Goal: Task Accomplishment & Management: Use online tool/utility

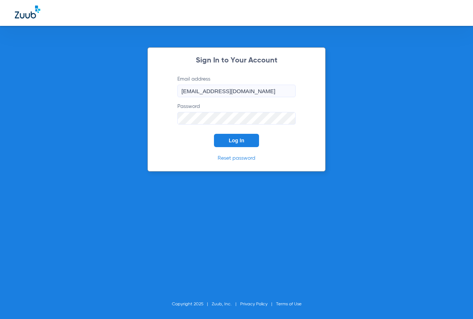
click at [227, 141] on button "Log In" at bounding box center [236, 140] width 45 height 13
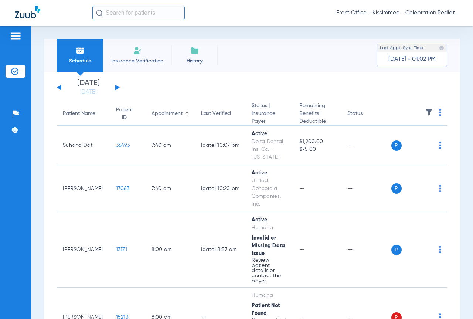
click at [273, 68] on div "Schedule Insurance Verification History Last Appt. Sync Time: [DATE] - 01:02 PM" at bounding box center [252, 55] width 416 height 33
click at [275, 64] on div "Schedule Insurance Verification History Last Appt. Sync Time: [DATE] - 01:02 PM" at bounding box center [252, 55] width 416 height 33
click at [98, 92] on link "[DATE]" at bounding box center [88, 91] width 44 height 7
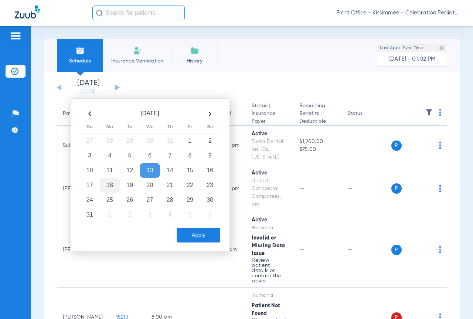
click at [115, 186] on td "18" at bounding box center [110, 185] width 20 height 15
click at [186, 228] on button "Apply" at bounding box center [199, 235] width 44 height 15
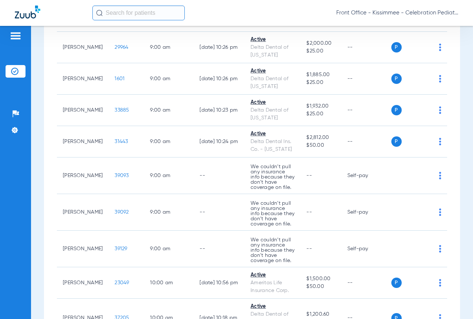
scroll to position [518, 0]
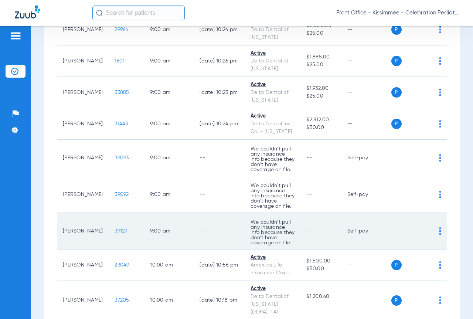
click at [115, 232] on span "39129" at bounding box center [121, 230] width 13 height 5
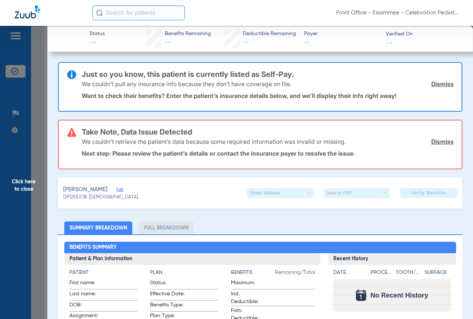
click at [164, 233] on li "Full Breakdown" at bounding box center [166, 227] width 55 height 13
click at [167, 234] on li "Full Breakdown" at bounding box center [166, 227] width 55 height 13
click at [164, 226] on li "Full Breakdown" at bounding box center [166, 227] width 55 height 13
click at [29, 155] on span "Click here to close" at bounding box center [23, 185] width 47 height 319
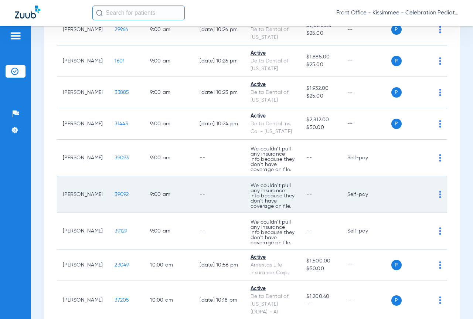
click at [115, 192] on span "39092" at bounding box center [122, 194] width 14 height 5
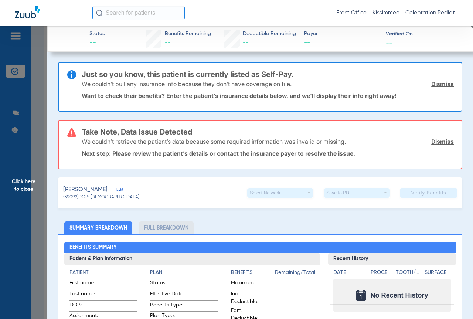
click at [42, 190] on span "Click here to close" at bounding box center [23, 185] width 47 height 319
